Goal: Go to known website: Go to known website

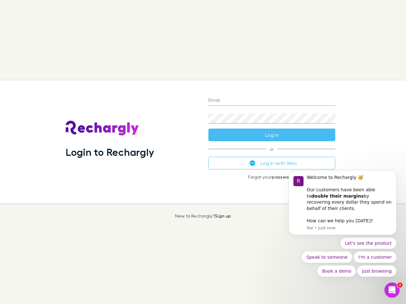
click at [203, 152] on div "Login to Rechargly" at bounding box center [132, 142] width 143 height 123
click at [272, 101] on input "Email" at bounding box center [271, 101] width 127 height 10
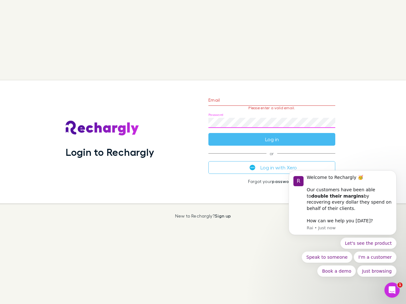
click at [272, 135] on form "Email Please enter a valid email. Password Log in" at bounding box center [271, 118] width 127 height 55
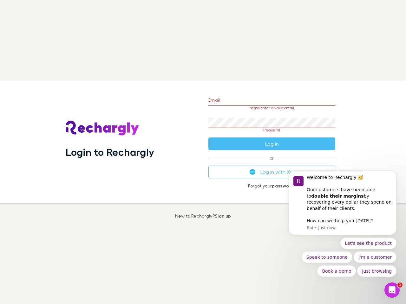
click at [272, 163] on div "Email Please enter a valid email. Password Please fill Log in or Log in with Xe…" at bounding box center [271, 142] width 137 height 123
click at [342, 206] on div "Welcome to Rechargly 🥳 ​ Our customers have been able to double their margins b…" at bounding box center [348, 193] width 85 height 37
